Goal: Task Accomplishment & Management: Complete application form

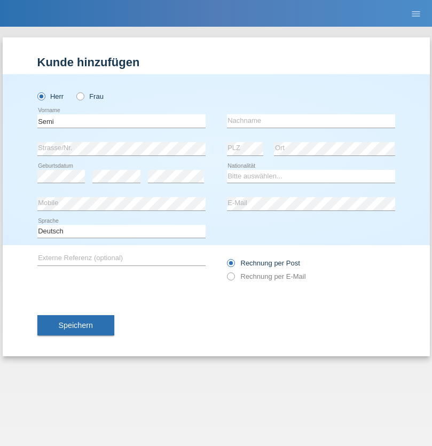
type input "Semi"
click at [311, 121] on input "text" at bounding box center [311, 120] width 168 height 13
type input "Bakiju"
select select "MK"
select select "C"
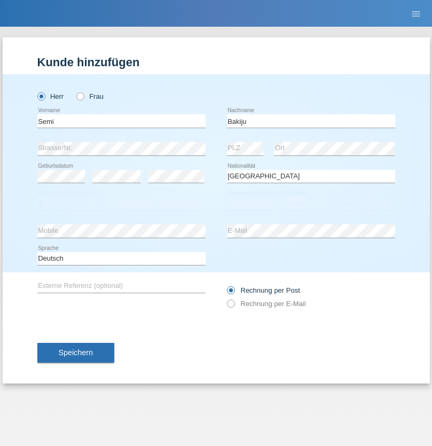
select select "01"
select select "09"
select select "2021"
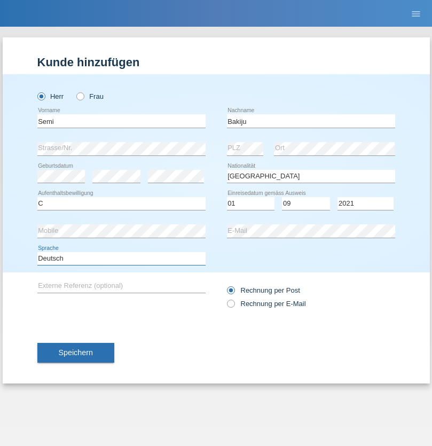
select select "en"
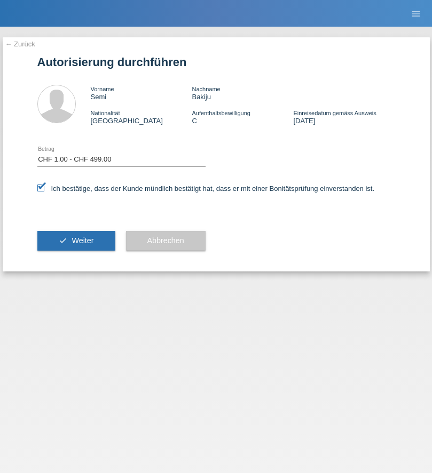
select select "1"
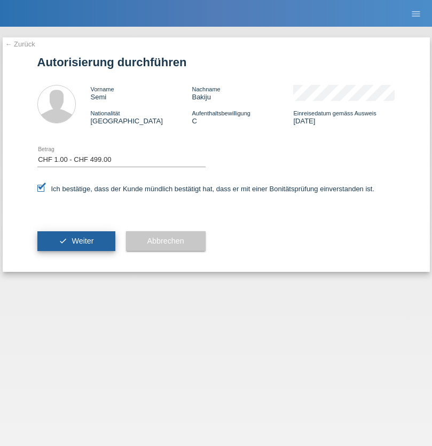
click at [76, 241] on span "Weiter" at bounding box center [83, 240] width 22 height 9
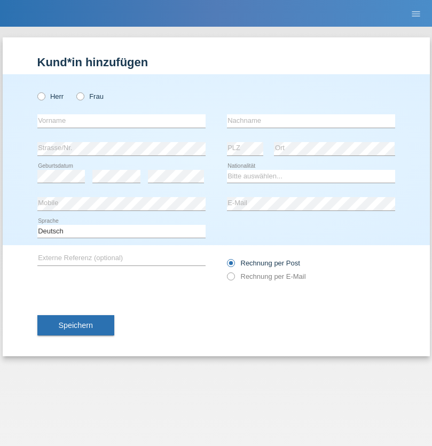
radio input "true"
click at [121, 121] on input "text" at bounding box center [121, 120] width 168 height 13
type input "Diana"
click at [311, 121] on input "text" at bounding box center [311, 120] width 168 height 13
type input "Baloh"
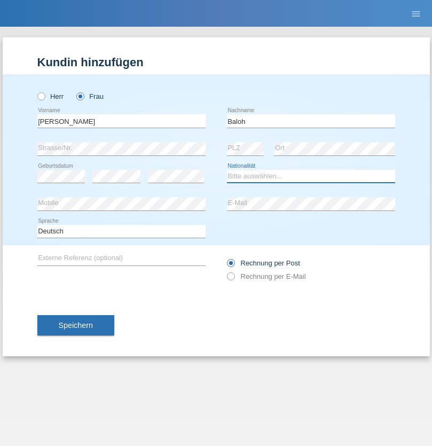
select select "CH"
radio input "true"
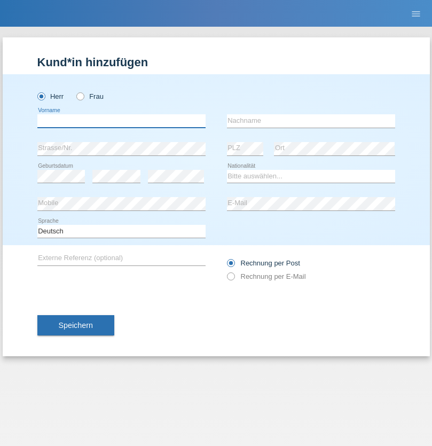
click at [121, 121] on input "text" at bounding box center [121, 120] width 168 height 13
type input "[PERSON_NAME]"
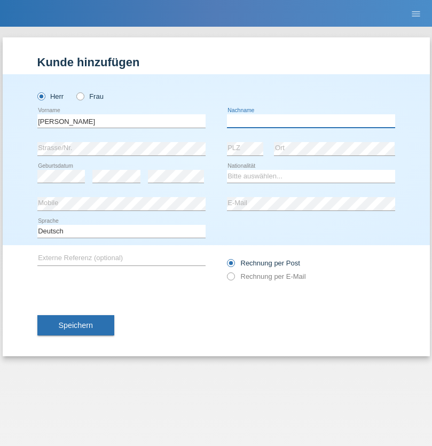
click at [311, 121] on input "text" at bounding box center [311, 120] width 168 height 13
type input "Kamsu"
select select "CH"
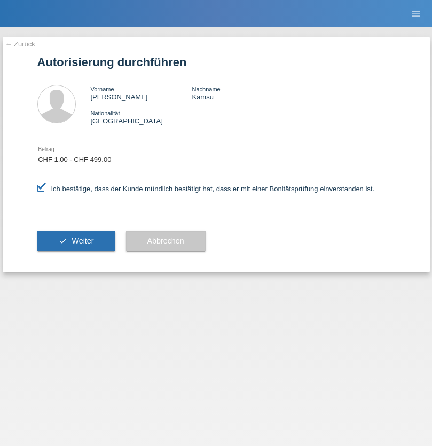
select select "1"
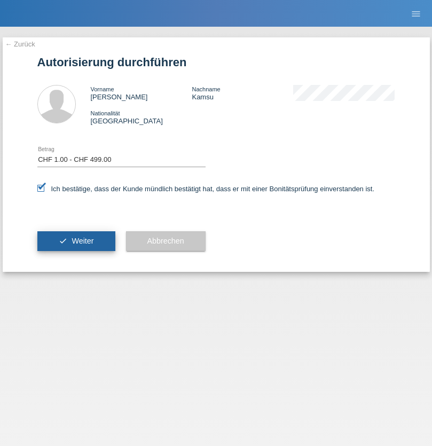
click at [76, 241] on span "Weiter" at bounding box center [83, 240] width 22 height 9
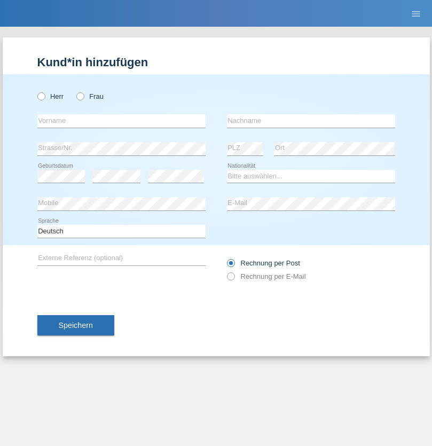
radio input "true"
click at [121, 121] on input "text" at bounding box center [121, 120] width 168 height 13
type input "Loic"
click at [311, 121] on input "text" at bounding box center [311, 120] width 168 height 13
type input "Terçier"
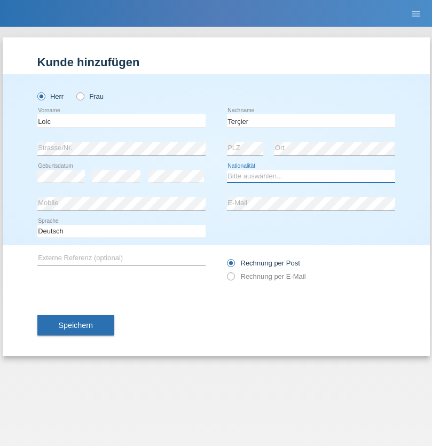
select select "CH"
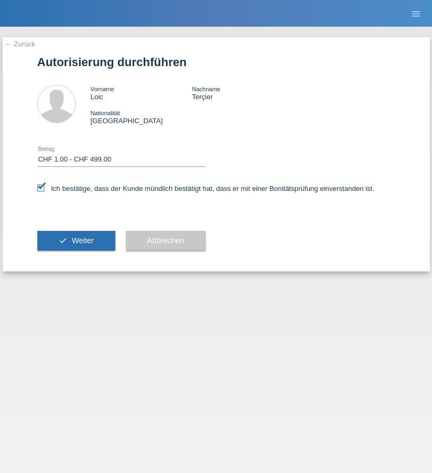
select select "1"
click at [76, 241] on span "Weiter" at bounding box center [83, 240] width 22 height 9
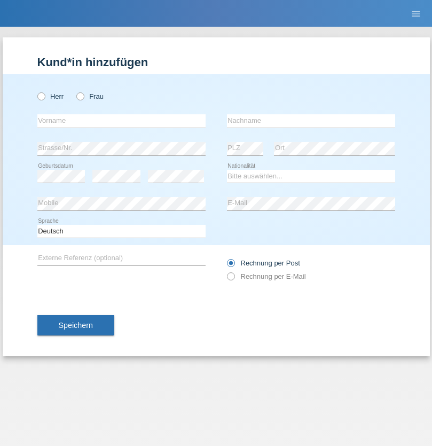
radio input "true"
click at [121, 121] on input "text" at bounding box center [121, 120] width 168 height 13
type input "Borisov"
click at [311, 121] on input "text" at bounding box center [311, 120] width 168 height 13
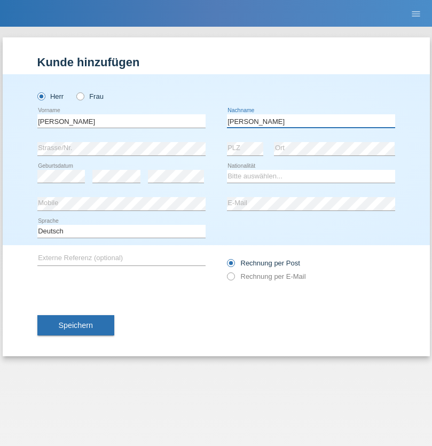
type input "Boris"
select select "CH"
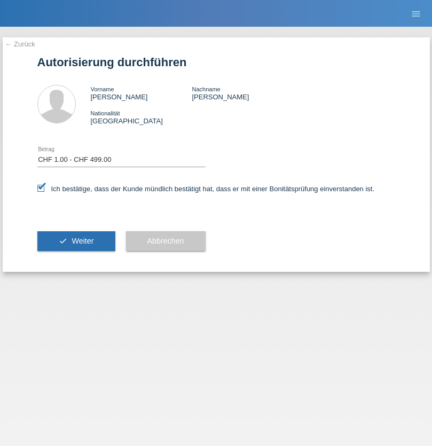
select select "1"
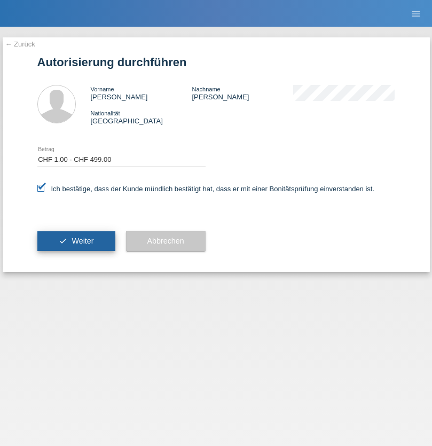
click at [76, 241] on span "Weiter" at bounding box center [83, 240] width 22 height 9
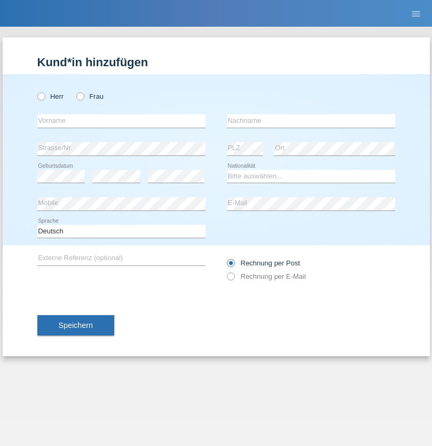
radio input "true"
click at [121, 121] on input "text" at bounding box center [121, 120] width 168 height 13
type input "guy"
click at [311, 121] on input "text" at bounding box center [311, 120] width 168 height 13
type input "massamba"
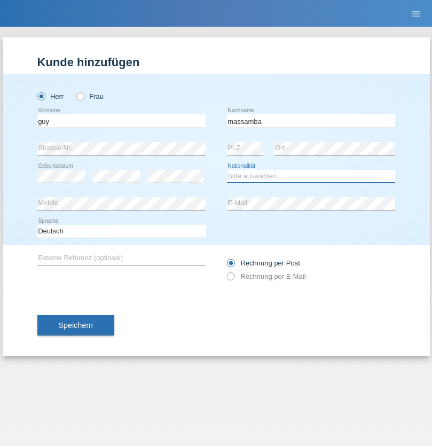
select select "CH"
radio input "true"
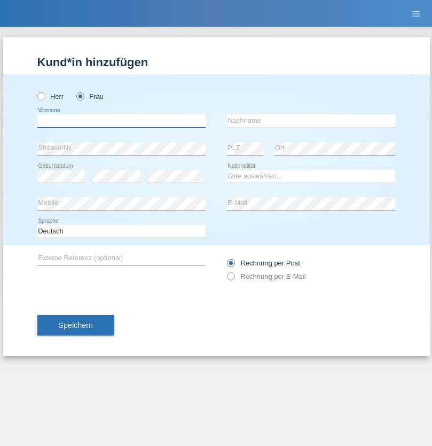
click at [121, 121] on input "text" at bounding box center [121, 120] width 168 height 13
type input "Nathalie"
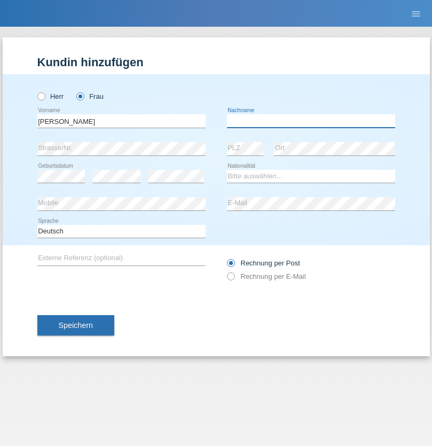
click at [311, 121] on input "text" at bounding box center [311, 120] width 168 height 13
type input "Marti"
select select "CH"
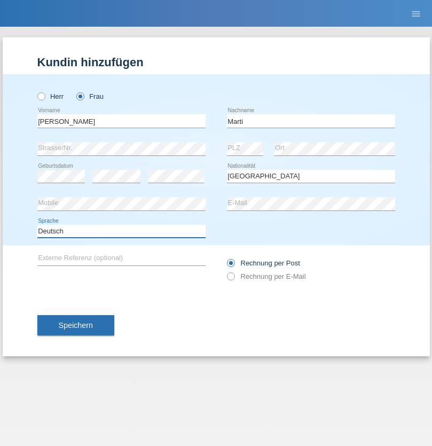
select select "en"
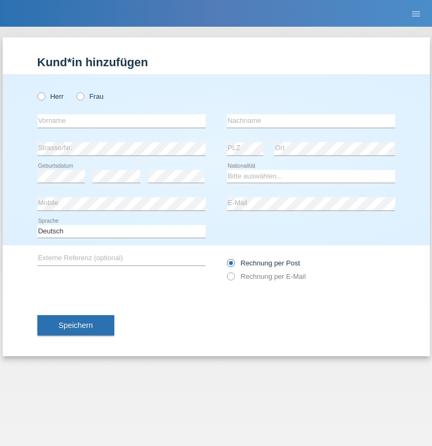
radio input "true"
click at [121, 121] on input "text" at bounding box center [121, 120] width 168 height 13
type input "Betim"
click at [311, 121] on input "text" at bounding box center [311, 120] width 168 height 13
type input "Alija"
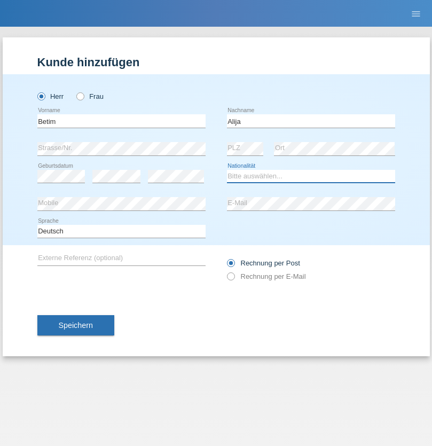
select select "MK"
select select "C"
select select "12"
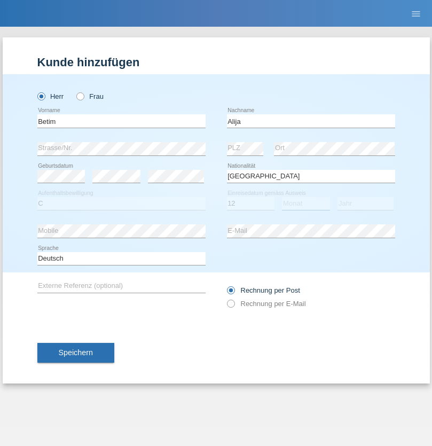
select select "08"
select select "2003"
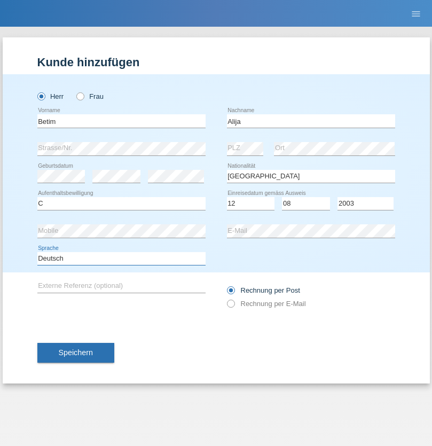
select select "en"
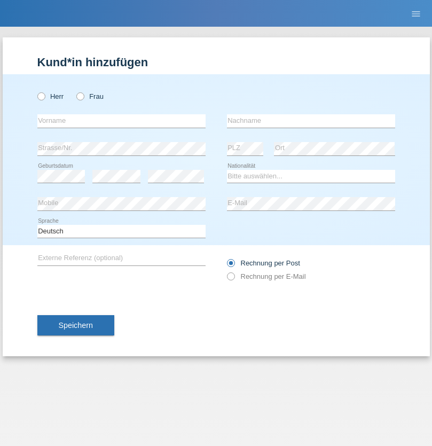
radio input "true"
click at [121, 121] on input "text" at bounding box center [121, 120] width 168 height 13
type input "Sasa"
click at [311, 121] on input "text" at bounding box center [311, 120] width 168 height 13
type input "Lazarevic"
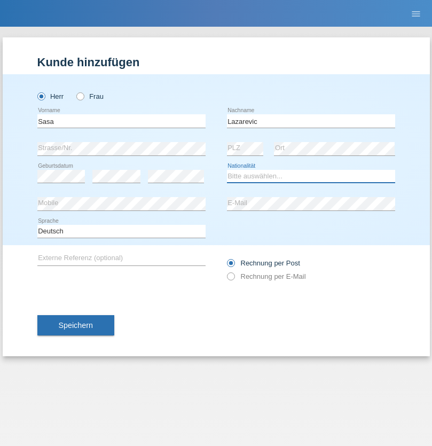
select select "RS"
select select "C"
select select "16"
select select "10"
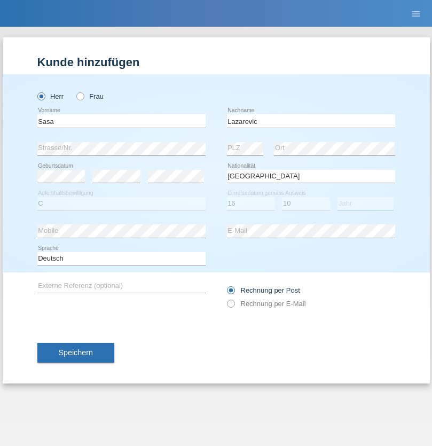
select select "1984"
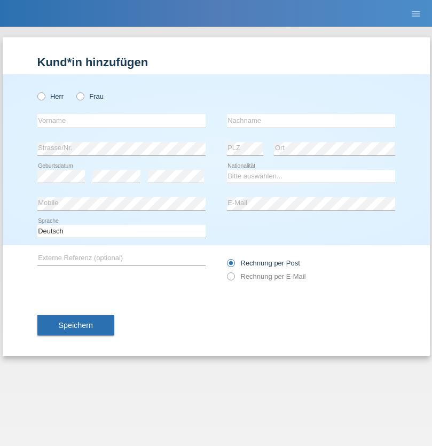
radio input "true"
click at [121, 121] on input "text" at bounding box center [121, 120] width 168 height 13
type input "kelmendi"
click at [311, 121] on input "text" at bounding box center [311, 120] width 168 height 13
type input "Edona"
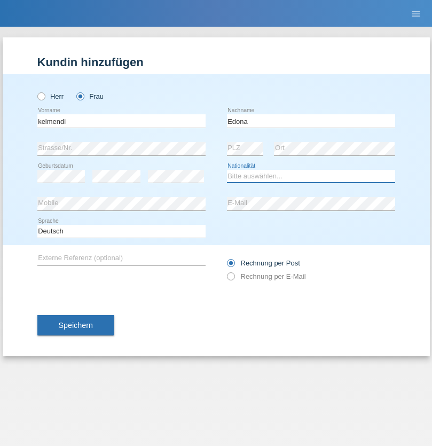
select select "XK"
select select "C"
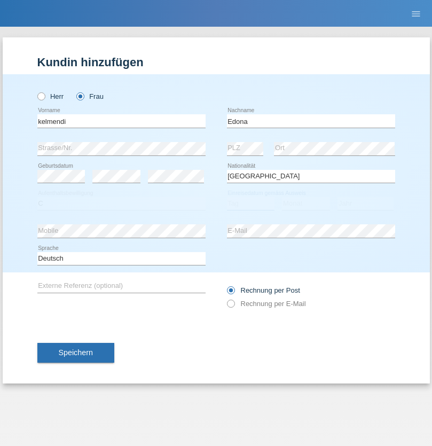
select select "23"
select select "09"
select select "2021"
